Goal: Navigation & Orientation: Go to known website

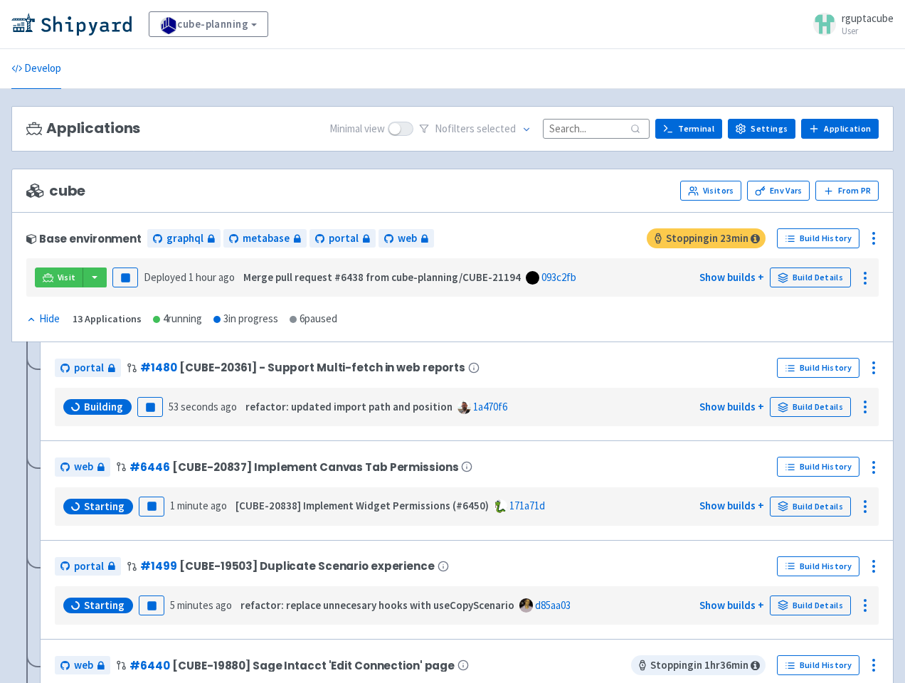
click at [480, 176] on div "cube Visitors Env Vars From PR" at bounding box center [452, 191] width 882 height 44
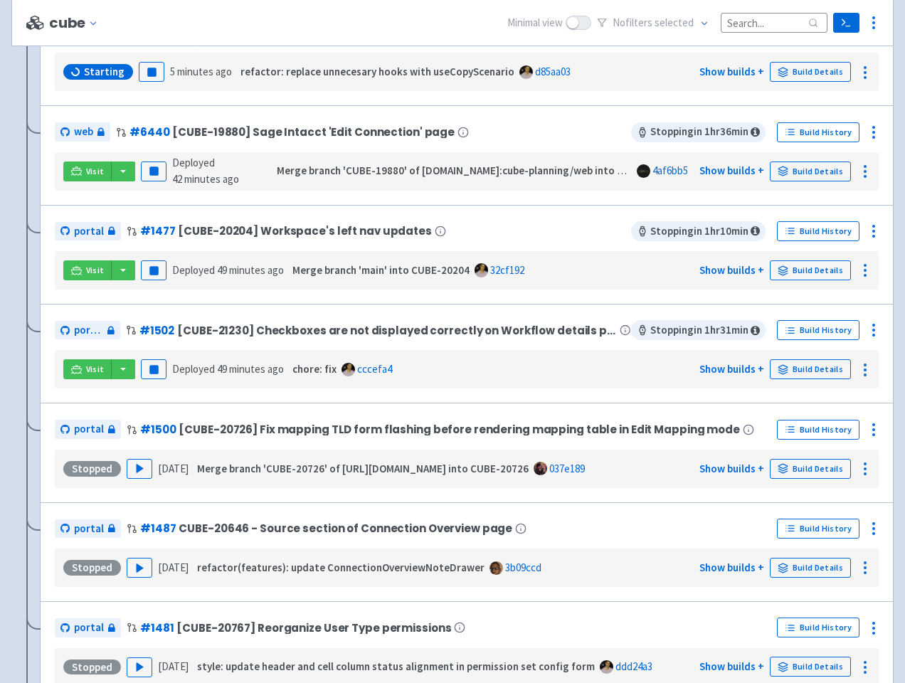
scroll to position [538, 0]
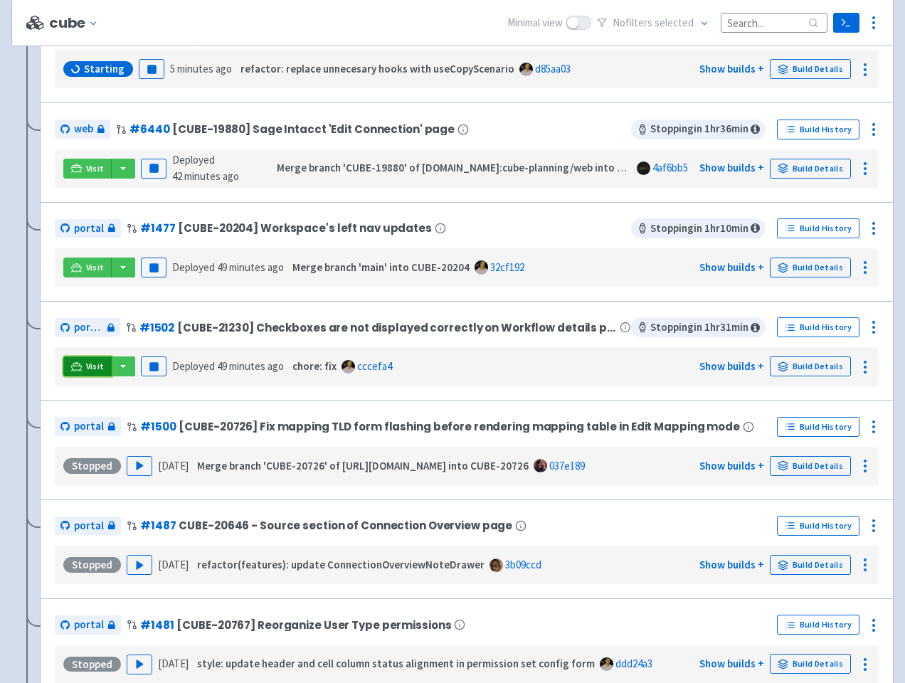
click at [83, 363] on link "Visit" at bounding box center [87, 366] width 48 height 20
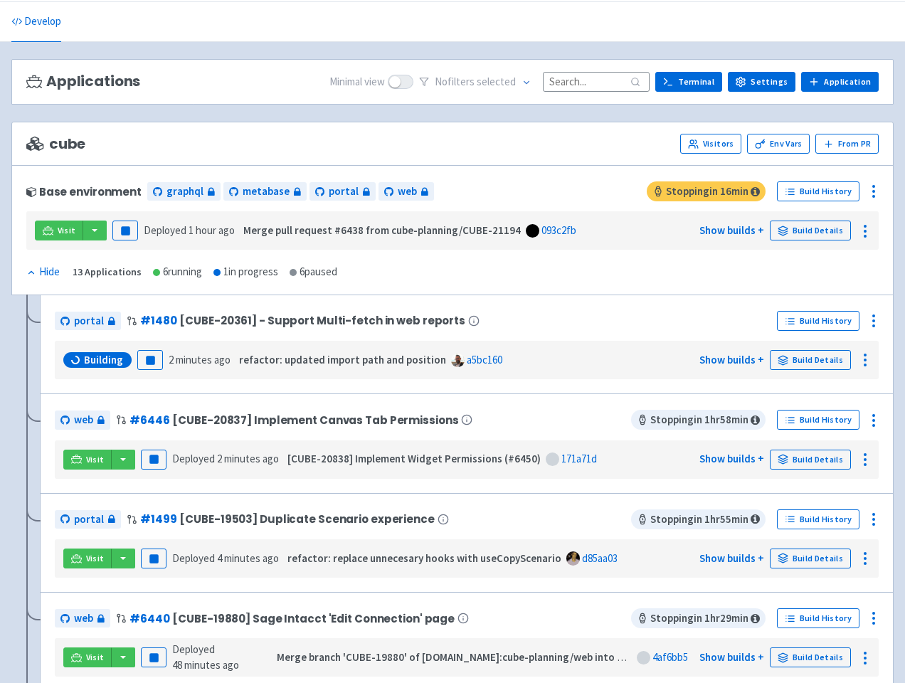
scroll to position [44, 0]
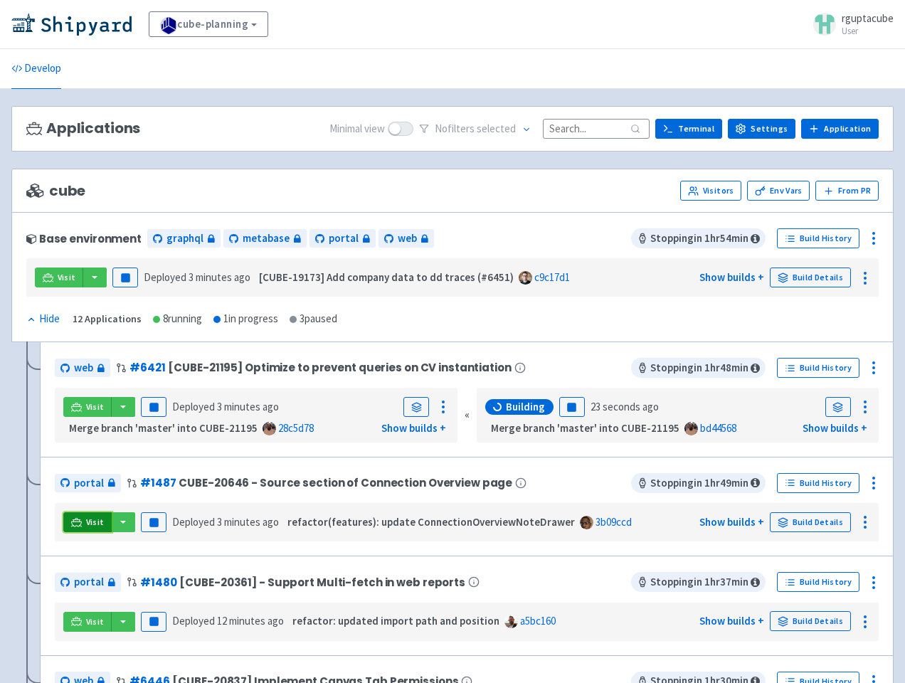
click at [95, 517] on span "Visit" at bounding box center [95, 521] width 18 height 11
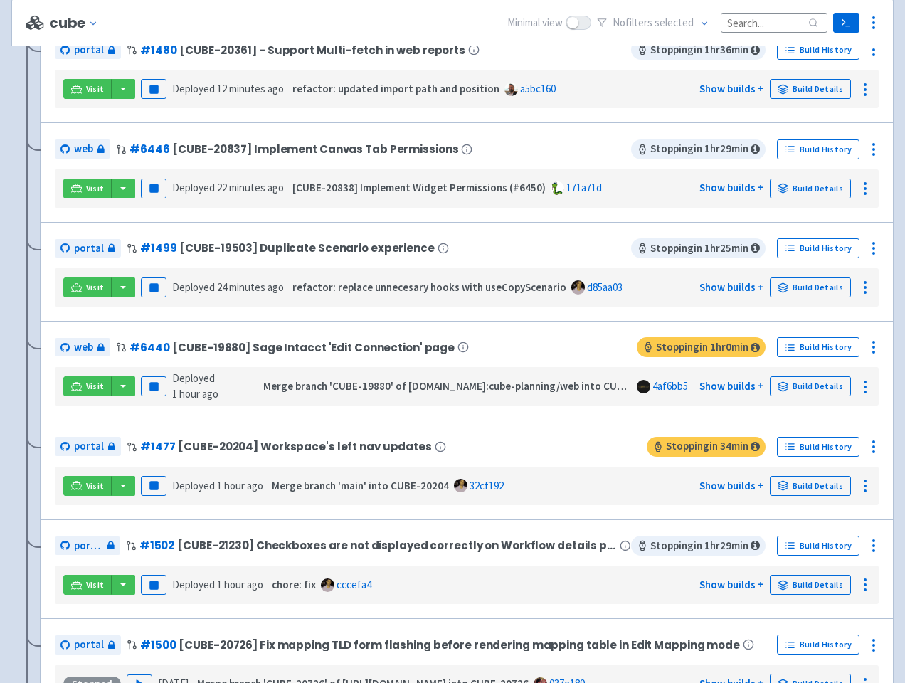
scroll to position [524, 0]
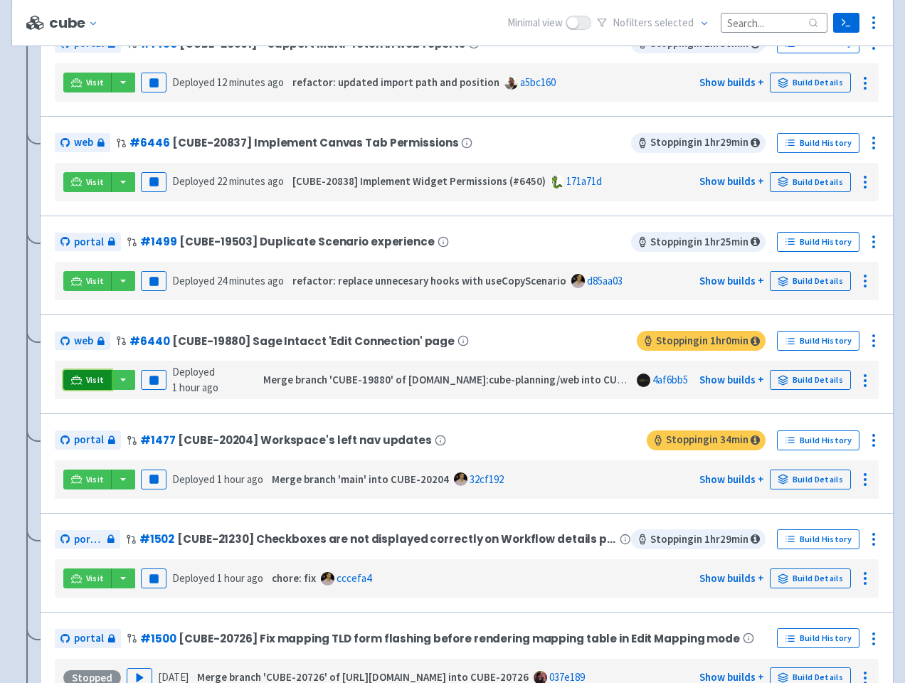
click at [90, 388] on link "Visit" at bounding box center [87, 380] width 48 height 20
